Goal: Check status: Check status

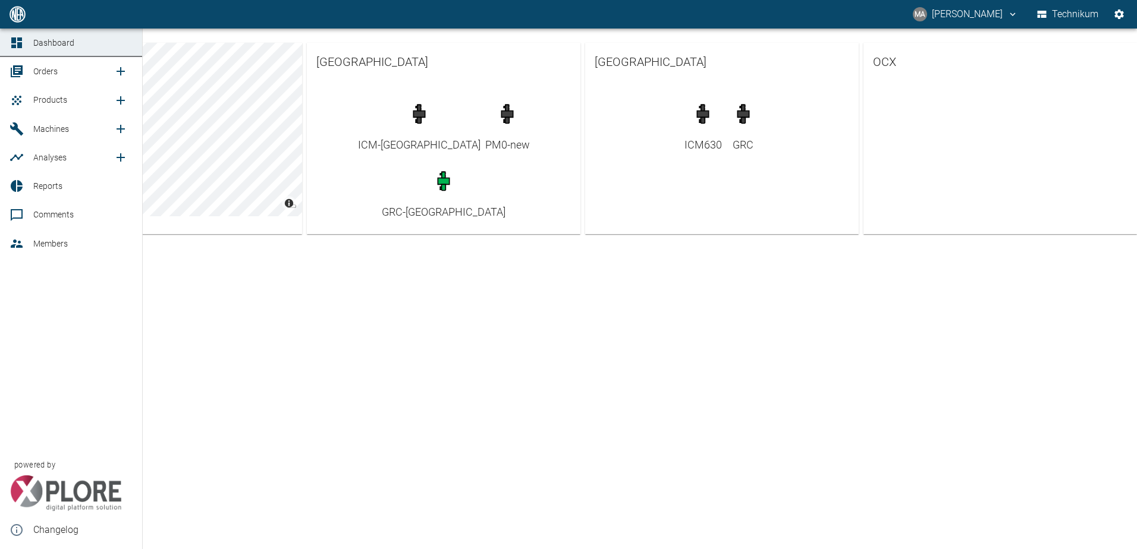
click at [41, 73] on span "Orders" at bounding box center [45, 72] width 24 height 10
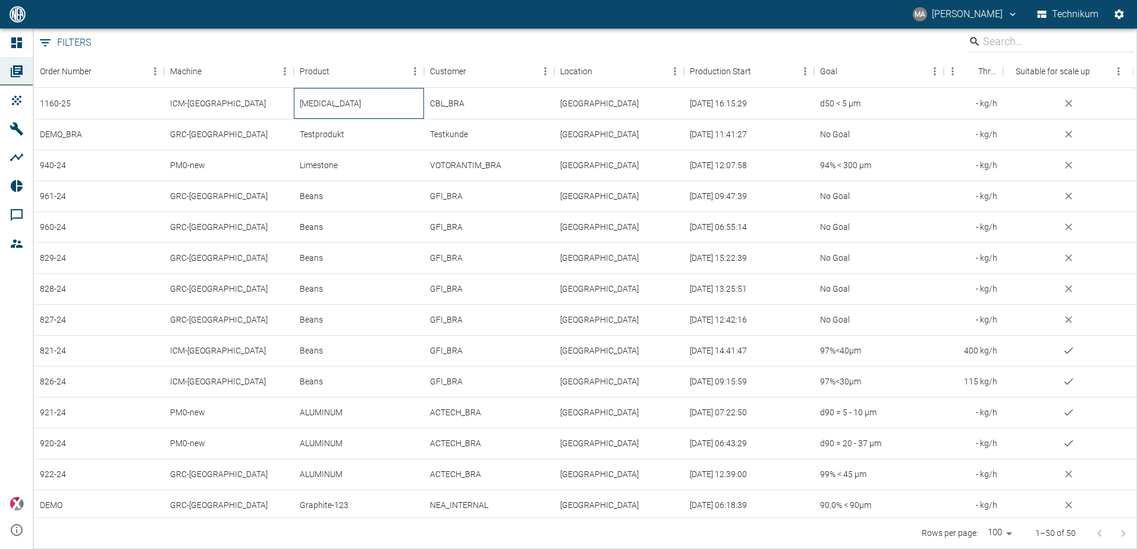
click at [357, 107] on div "[MEDICAL_DATA]" at bounding box center [359, 103] width 130 height 31
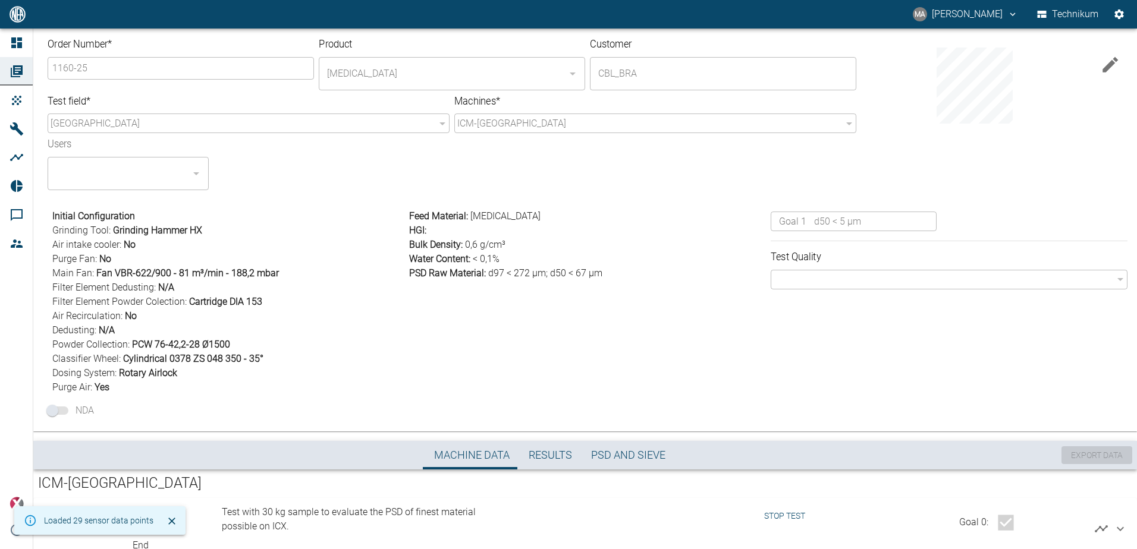
scroll to position [40, 0]
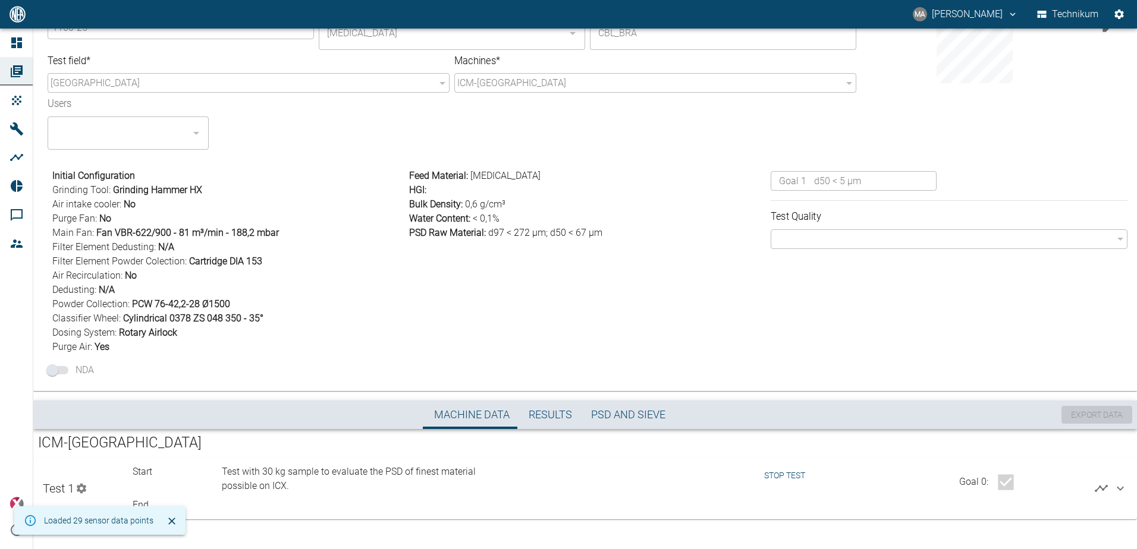
click at [776, 474] on button "Stop test" at bounding box center [784, 476] width 51 height 22
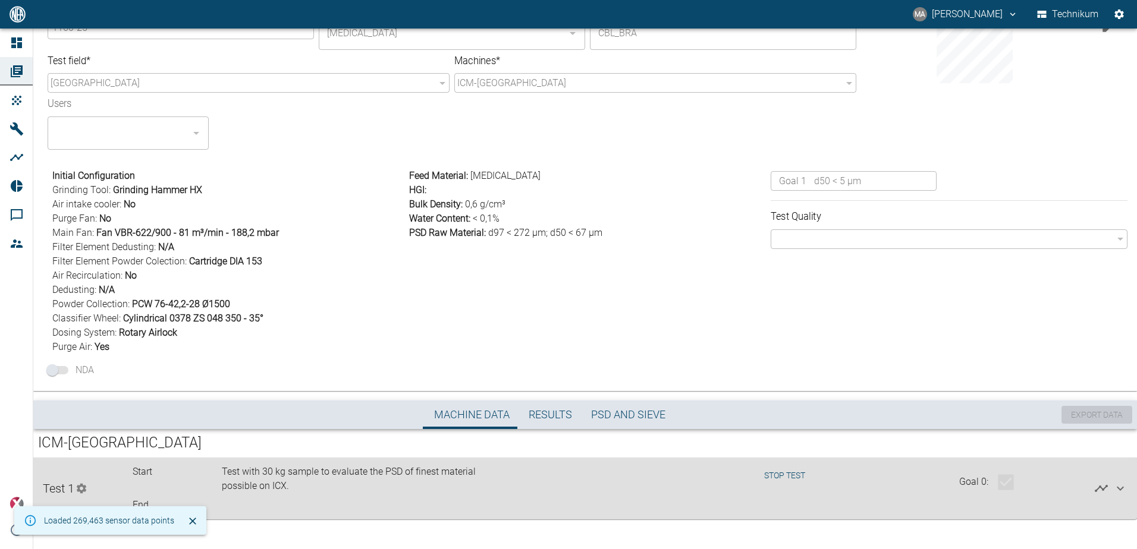
type input "Test finished. PSD to be analyzed"
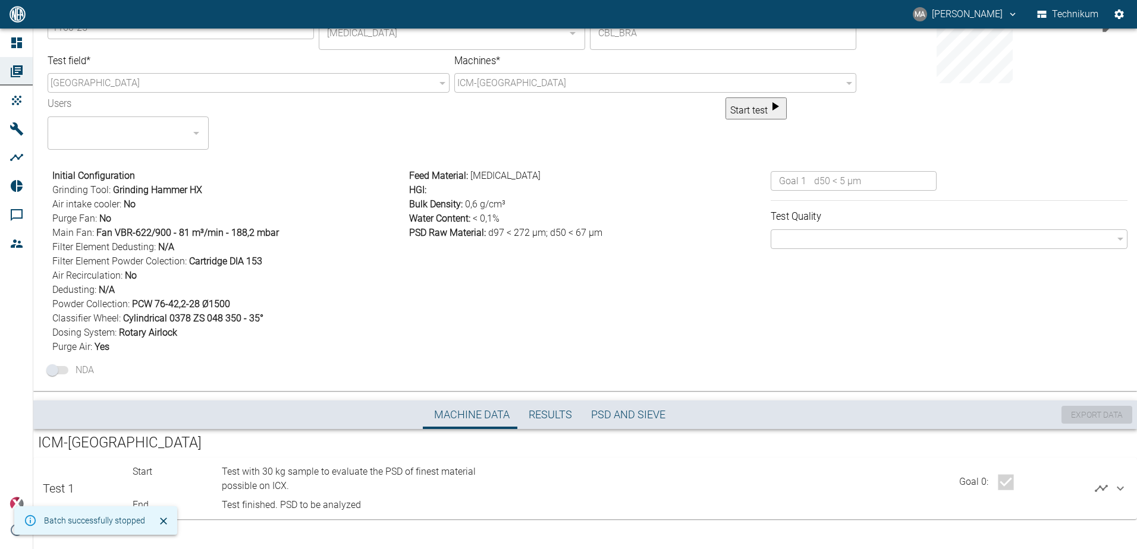
click at [1119, 493] on icon at bounding box center [1120, 488] width 14 height 14
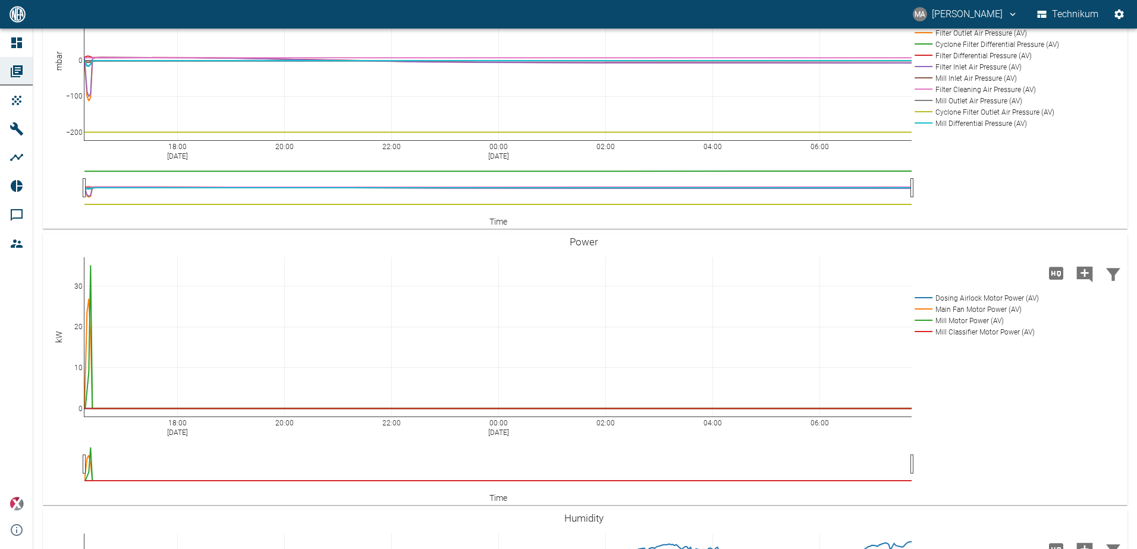
scroll to position [1315, 0]
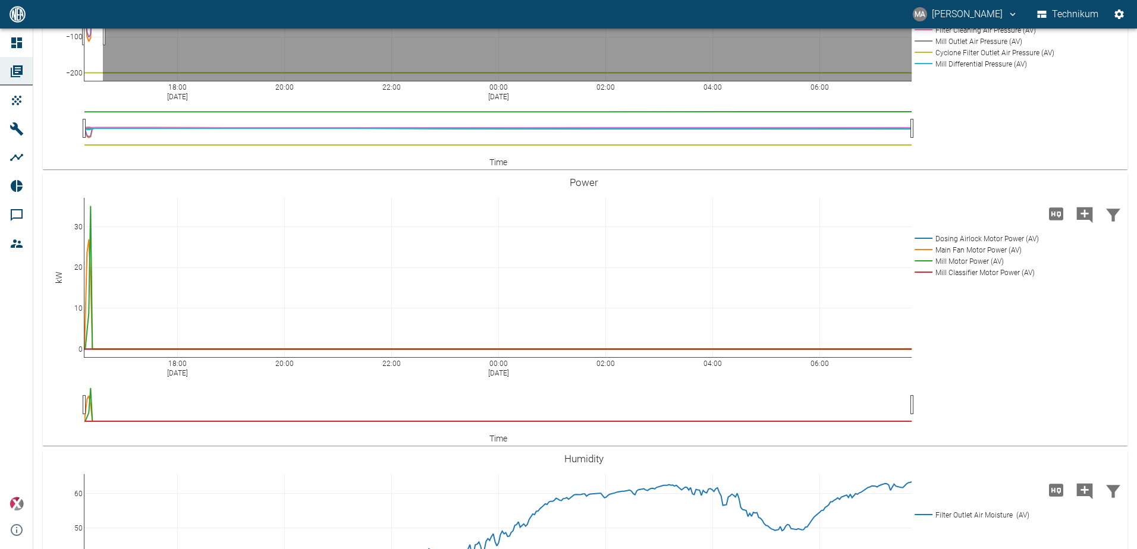
drag, startPoint x: 103, startPoint y: 224, endPoint x: 70, endPoint y: 224, distance: 33.3
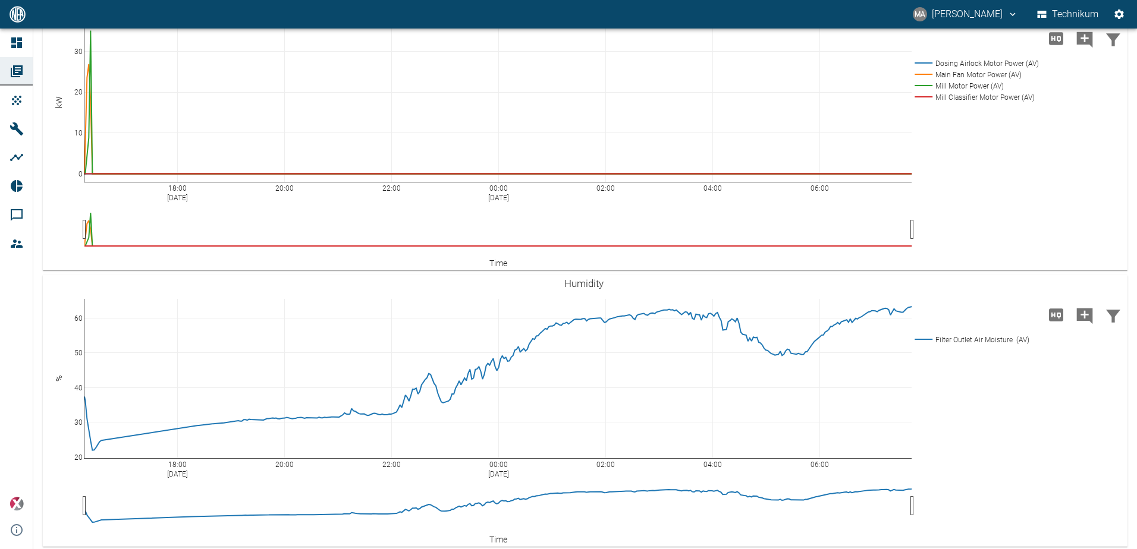
scroll to position [1493, 0]
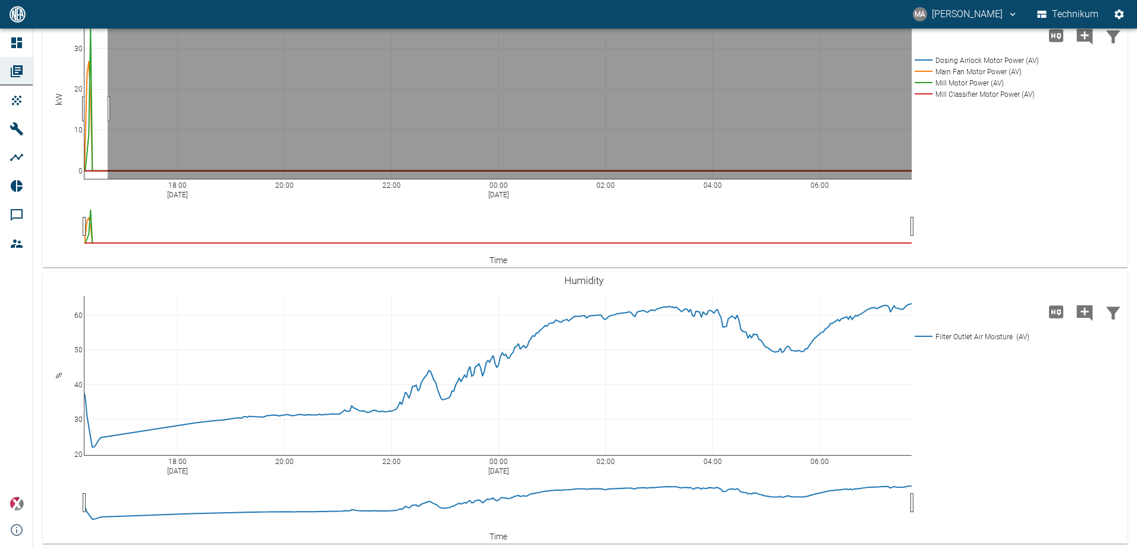
drag, startPoint x: 108, startPoint y: 300, endPoint x: 78, endPoint y: 303, distance: 29.3
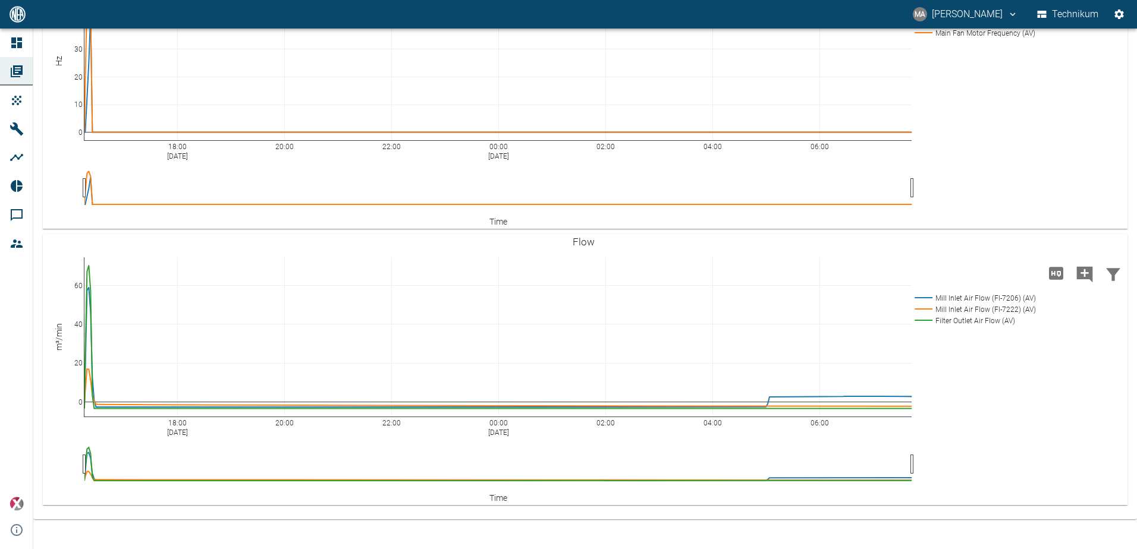
scroll to position [2275, 0]
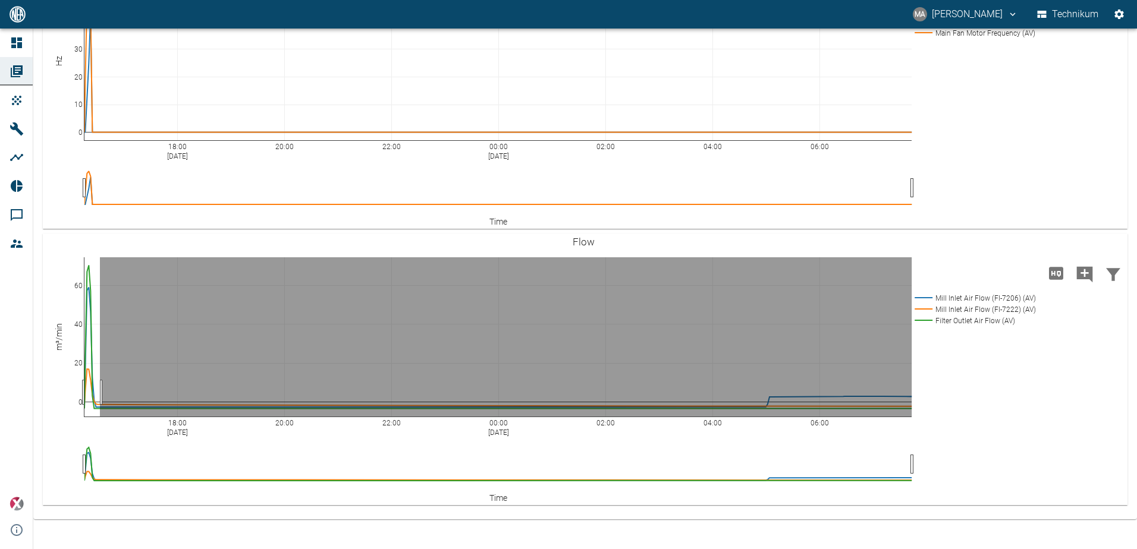
drag, startPoint x: 100, startPoint y: 392, endPoint x: 71, endPoint y: 394, distance: 29.2
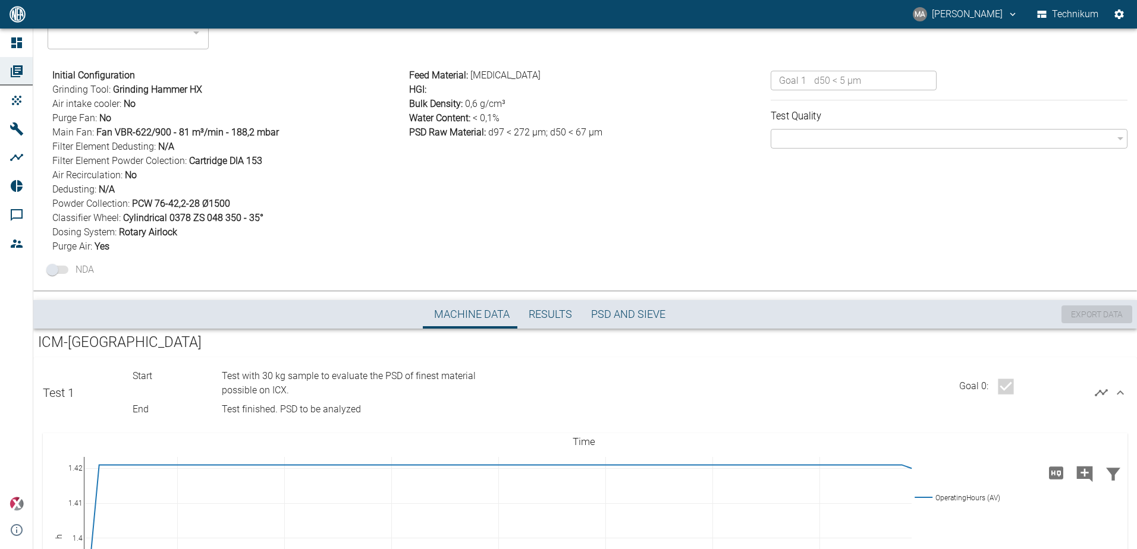
scroll to position [136, 0]
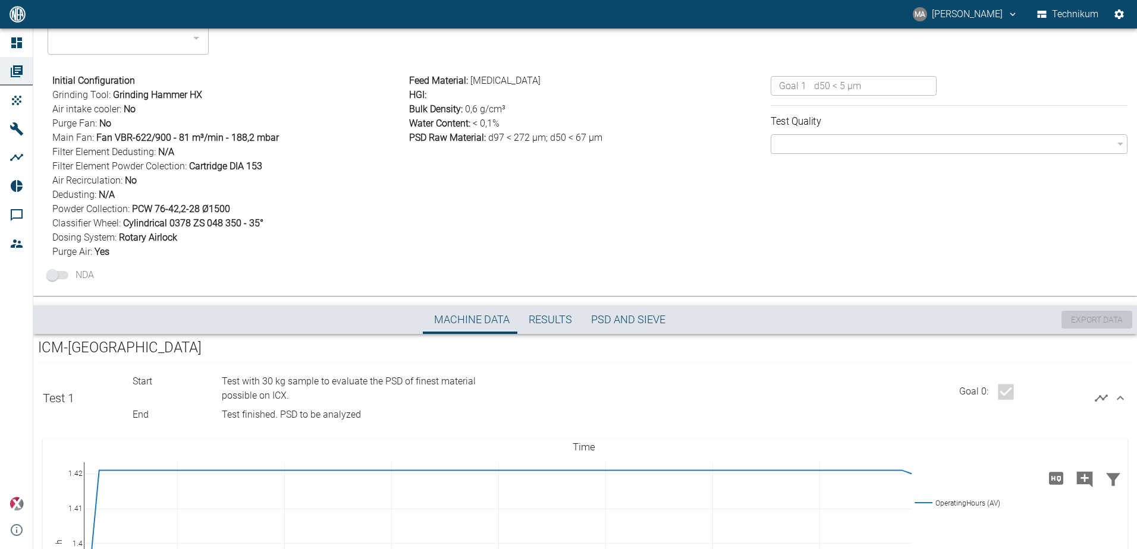
click at [1116, 399] on icon at bounding box center [1119, 398] width 7 height 4
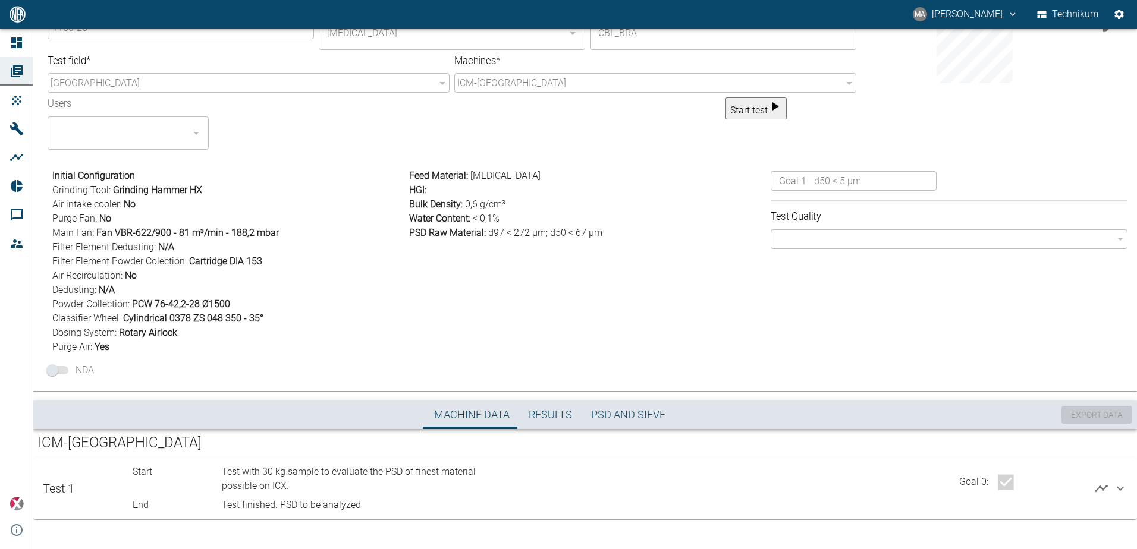
click at [612, 256] on div "Feed Material : [MEDICAL_DATA] HGI : Bulk Density : 0,6 g/cm³ Water Content : <…" at bounding box center [584, 259] width 361 height 190
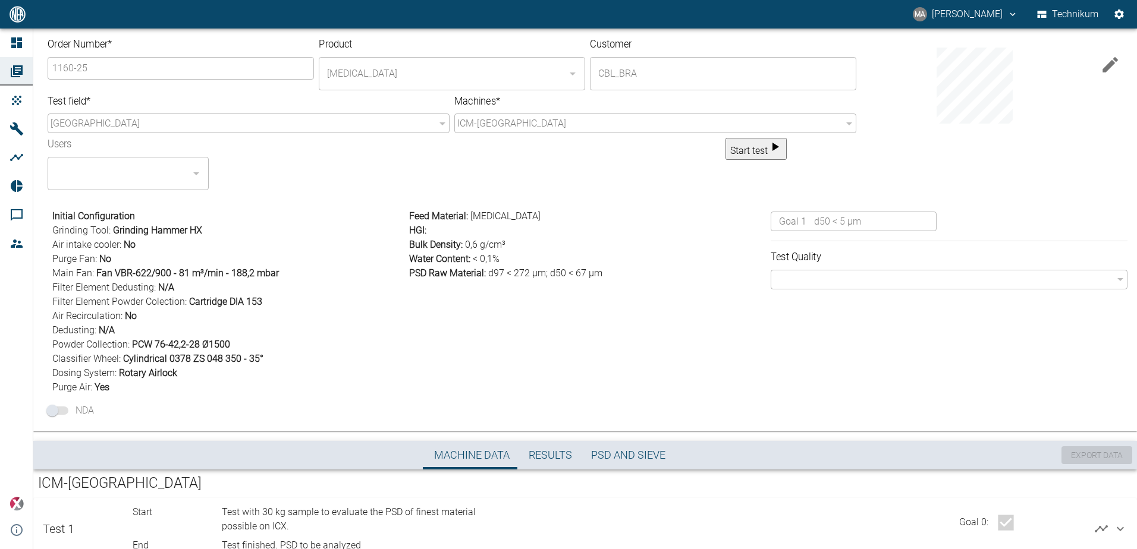
scroll to position [40, 0]
